Goal: Task Accomplishment & Management: Use online tool/utility

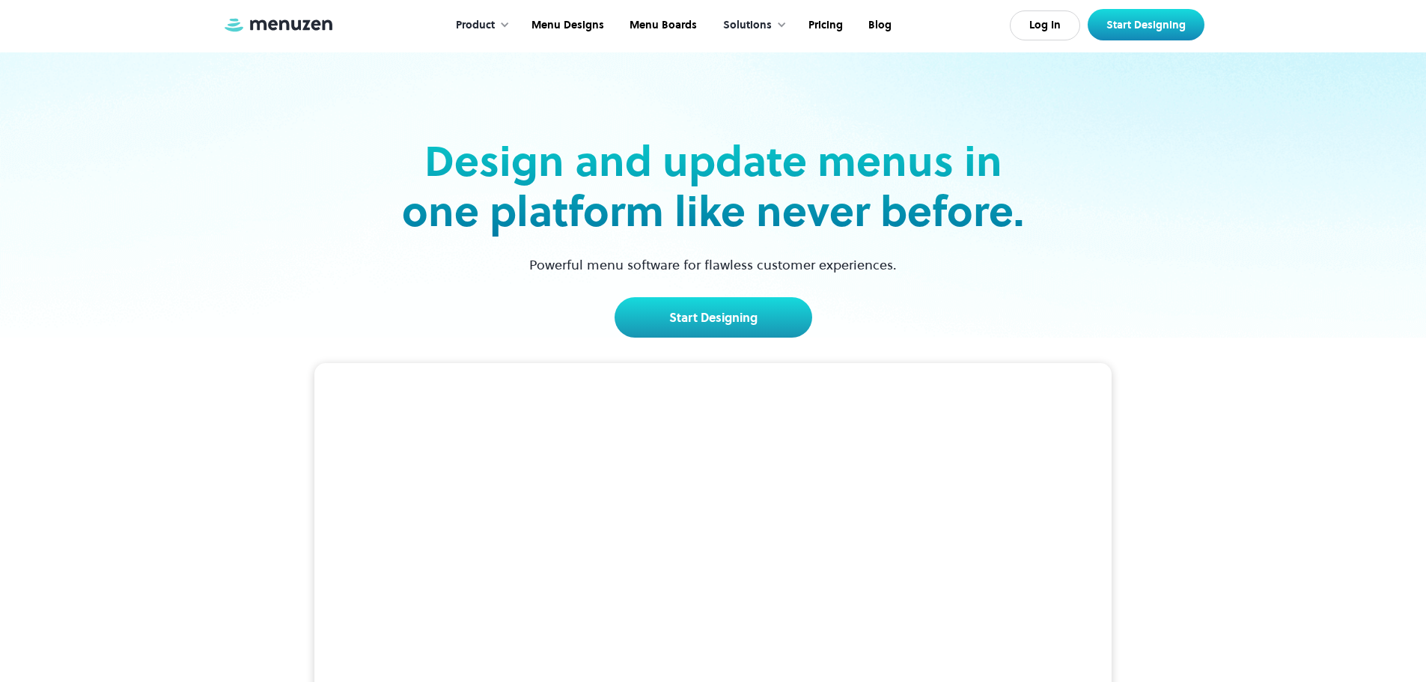
click at [659, 336] on link "Start Designing" at bounding box center [714, 317] width 198 height 40
click at [668, 313] on link "Start Designing" at bounding box center [714, 317] width 198 height 40
